Goal: Transaction & Acquisition: Purchase product/service

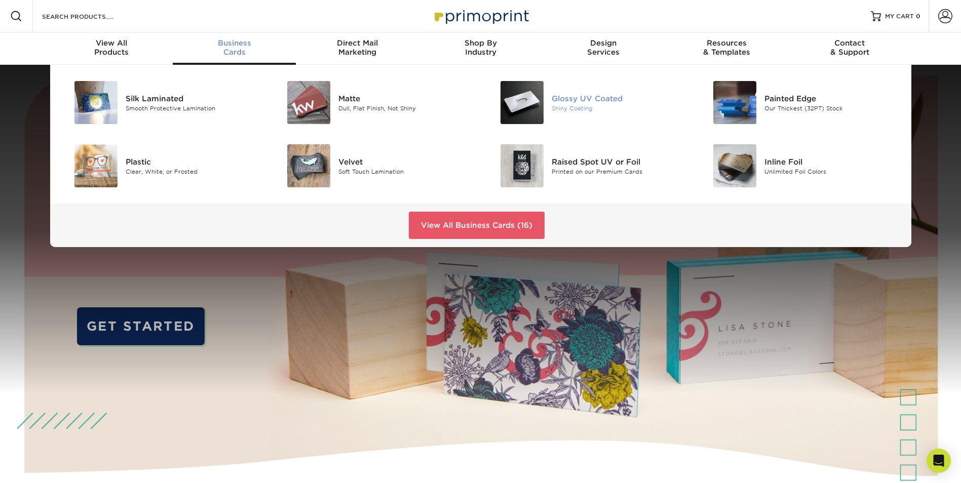
click at [552, 105] on div "Shiny Coating" at bounding box center [618, 108] width 134 height 9
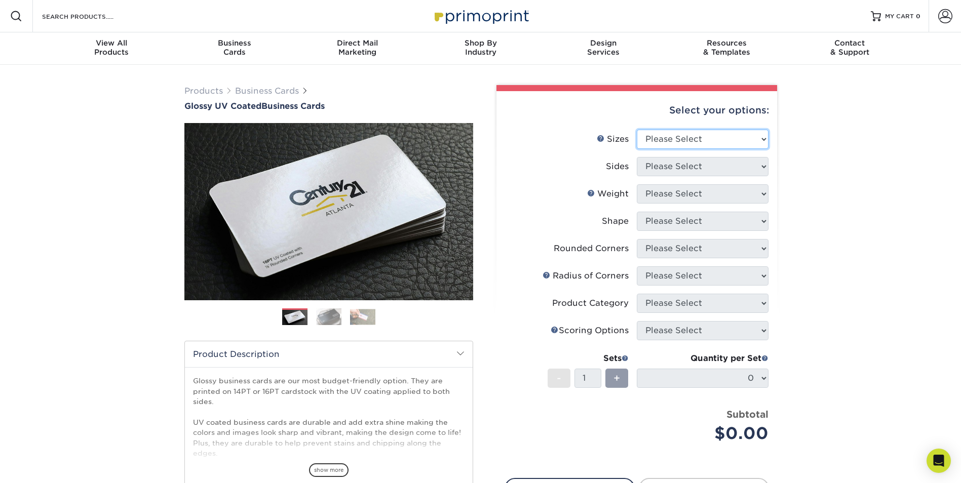
click at [723, 137] on select "Please Select 1.5" x 3.5" - Mini 1.75" x 3.5" - Mini 2" x 2" - Square 2" x 3" -…" at bounding box center [702, 139] width 132 height 19
select select "2.00x3.50"
click at [636, 130] on select "Please Select 1.5" x 3.5" - Mini 1.75" x 3.5" - Mini 2" x 2" - Square 2" x 3" -…" at bounding box center [702, 139] width 132 height 19
click at [690, 167] on select "Please Select Print Both Sides Print Front Only" at bounding box center [702, 166] width 132 height 19
select select "13abbda7-1d64-4f25-8bb2-c179b224825d"
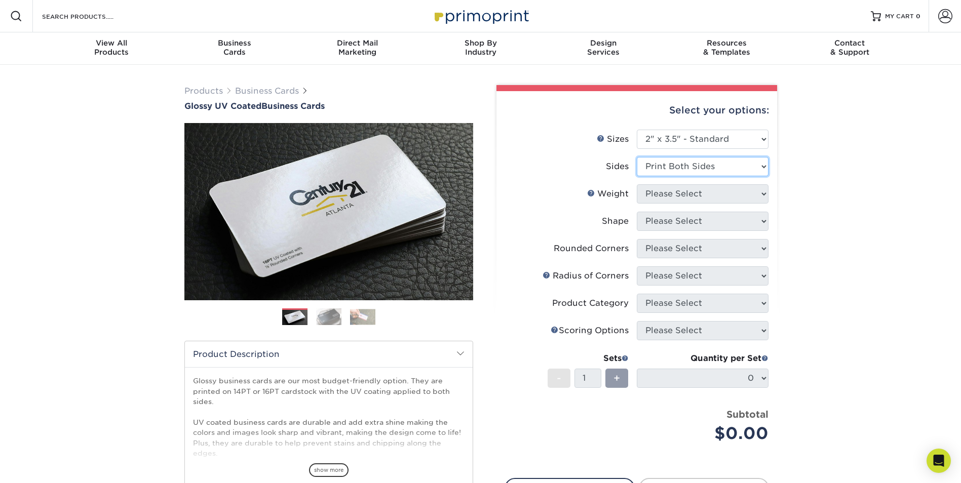
click at [636, 157] on select "Please Select Print Both Sides Print Front Only" at bounding box center [702, 166] width 132 height 19
click at [689, 195] on select "Please Select 16PT 14PT" at bounding box center [702, 193] width 132 height 19
select select "16PT"
click at [636, 184] on select "Please Select 16PT 14PT" at bounding box center [702, 193] width 132 height 19
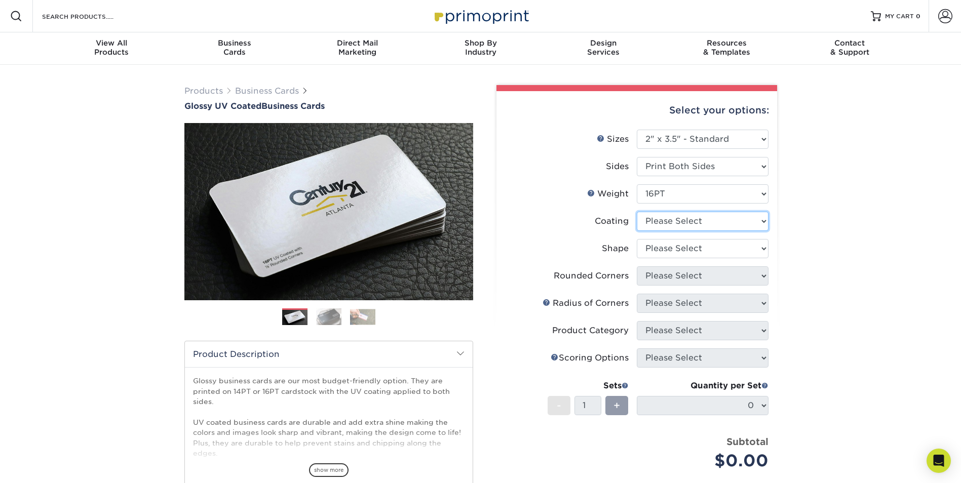
click at [670, 224] on select at bounding box center [702, 221] width 132 height 19
select select "ae367451-b2b8-45df-a344-0f05b6a12993"
click at [636, 212] on select at bounding box center [702, 221] width 132 height 19
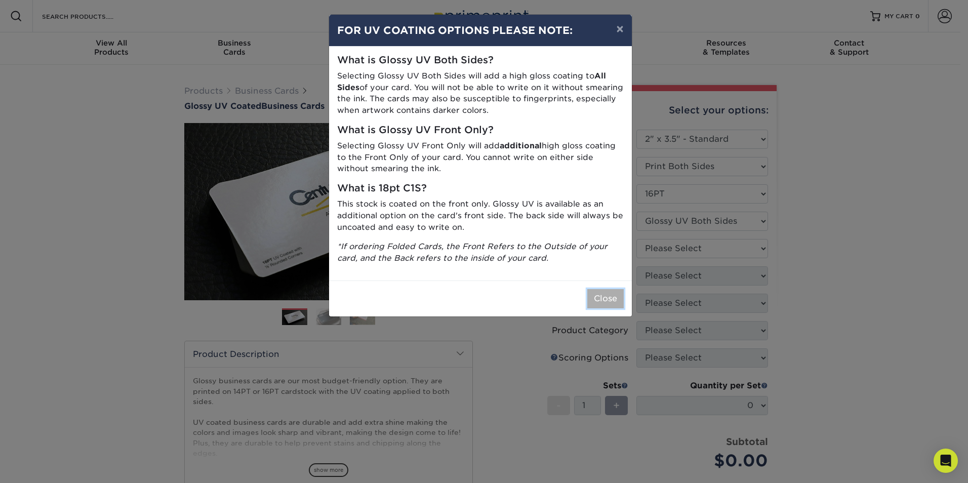
click at [602, 304] on button "Close" at bounding box center [605, 298] width 36 height 19
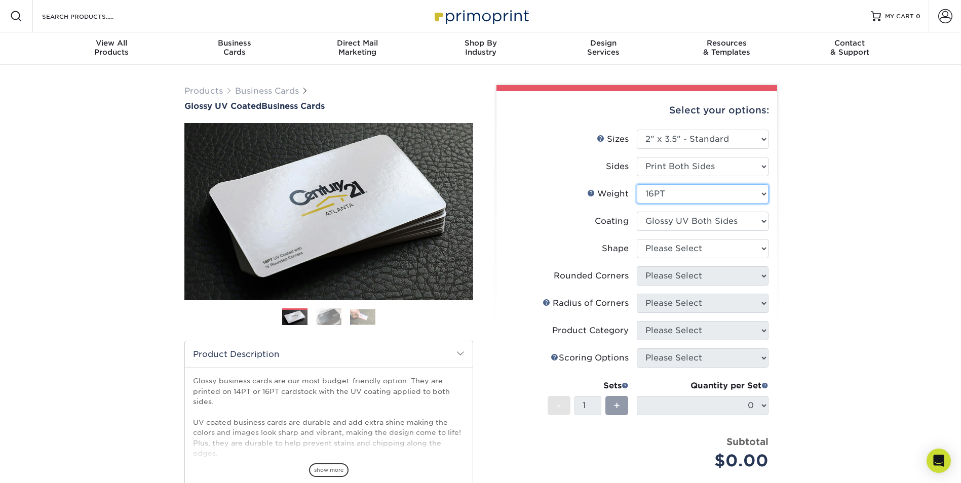
click at [665, 192] on select "Please Select 16PT 14PT" at bounding box center [702, 193] width 132 height 19
select select "14PT"
click at [636, 184] on select "Please Select 16PT 14PT" at bounding box center [702, 193] width 132 height 19
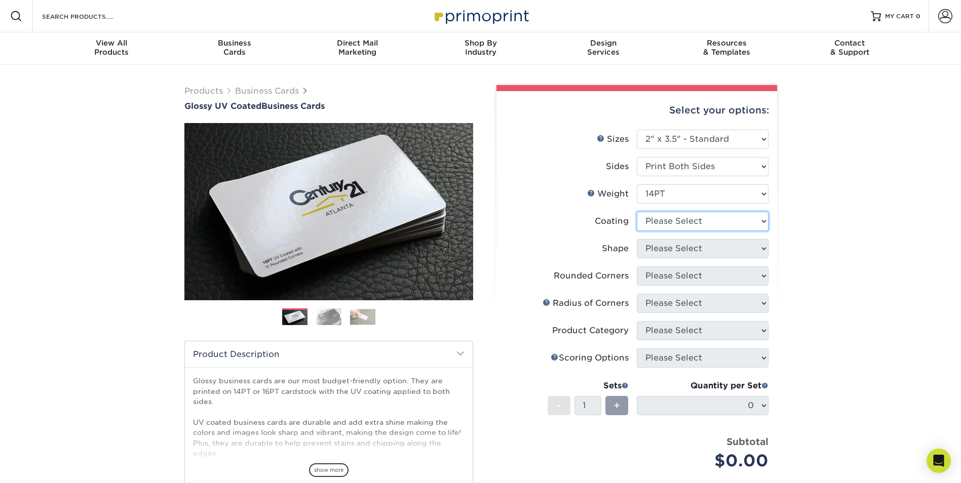
click at [680, 224] on select at bounding box center [702, 221] width 132 height 19
select select "ae367451-b2b8-45df-a344-0f05b6a12993"
click at [636, 212] on select at bounding box center [702, 221] width 132 height 19
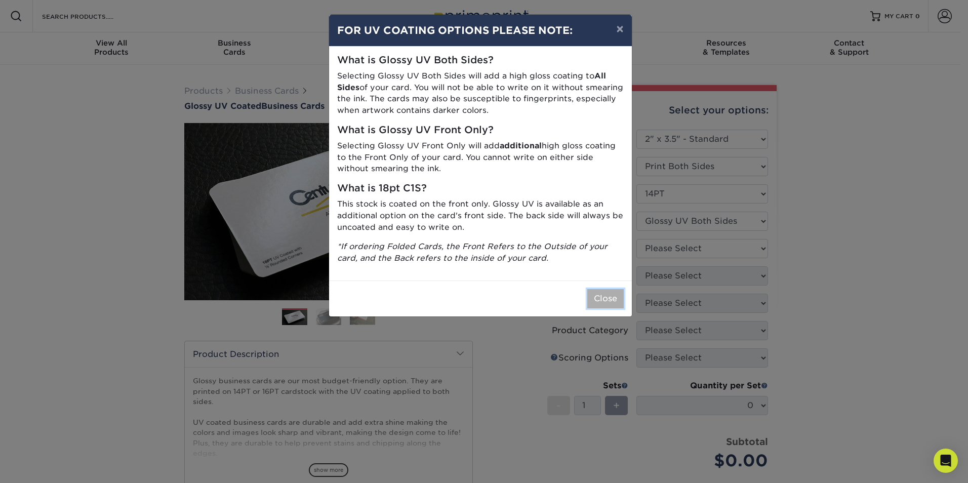
click at [595, 299] on button "Close" at bounding box center [605, 298] width 36 height 19
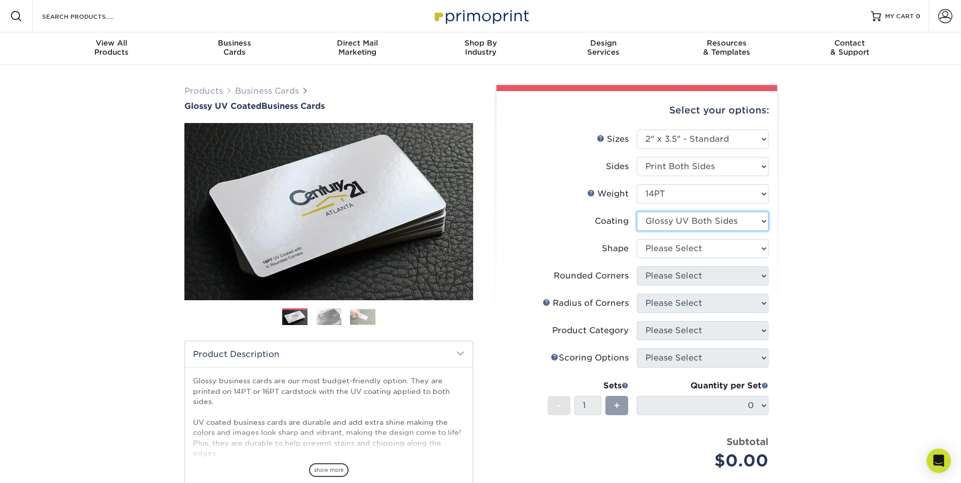
click at [677, 220] on select at bounding box center [702, 221] width 132 height 19
click at [676, 222] on select at bounding box center [702, 221] width 132 height 19
click at [679, 248] on select "Please Select Standard" at bounding box center [702, 248] width 132 height 19
select select "standard"
click at [636, 239] on select "Please Select Standard" at bounding box center [702, 248] width 132 height 19
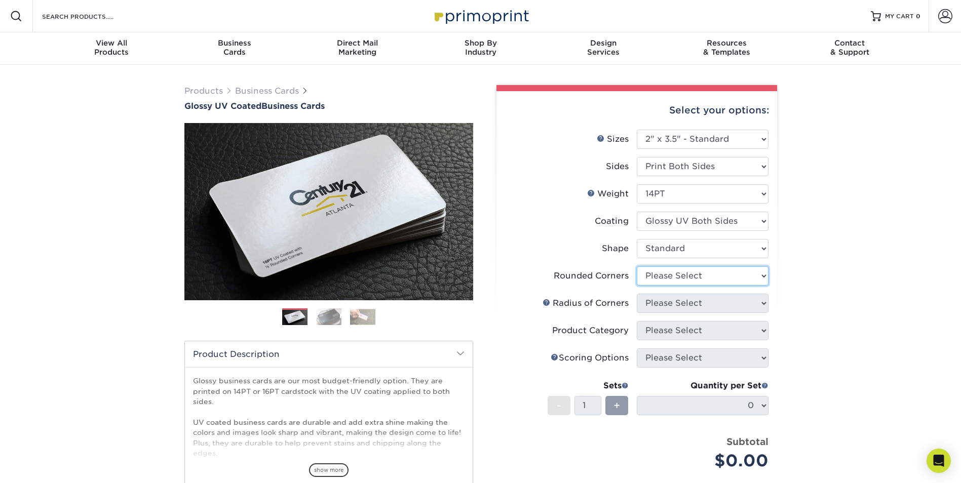
click at [665, 279] on select "Please Select Yes - Round 2 Corners Yes - Round 4 Corners No" at bounding box center [702, 275] width 132 height 19
select select "0"
click at [636, 266] on select "Please Select Yes - Round 2 Corners Yes - Round 4 Corners No" at bounding box center [702, 275] width 132 height 19
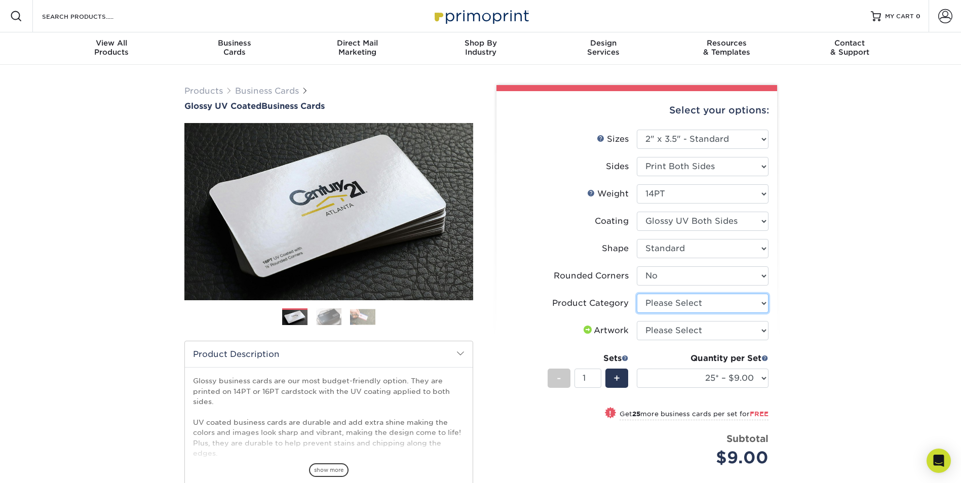
click at [664, 302] on select "Please Select Business Cards" at bounding box center [702, 303] width 132 height 19
select select "3b5148f1-0588-4f88-a218-97bcfdce65c1"
click at [636, 294] on select "Please Select Business Cards" at bounding box center [702, 303] width 132 height 19
click at [663, 333] on select "Please Select I will upload files I need a design - $100" at bounding box center [702, 330] width 132 height 19
select select "upload"
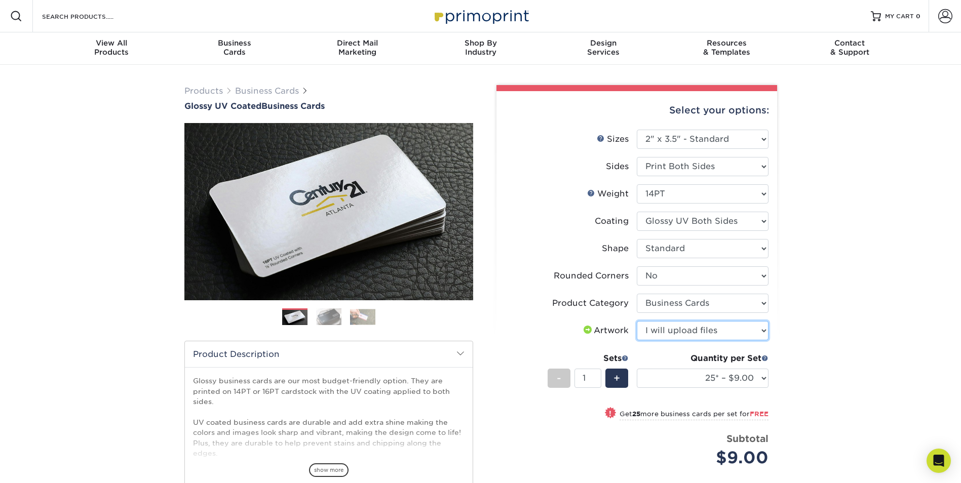
click at [636, 321] on select "Please Select I will upload files I need a design - $100" at bounding box center [702, 330] width 132 height 19
click at [670, 374] on select "25* – $9.00 50* – $9.00 100* – $9.00 250* – $17.00 500 – $33.00 1000 – $42.00 2…" at bounding box center [702, 378] width 132 height 19
